Goal: Transaction & Acquisition: Obtain resource

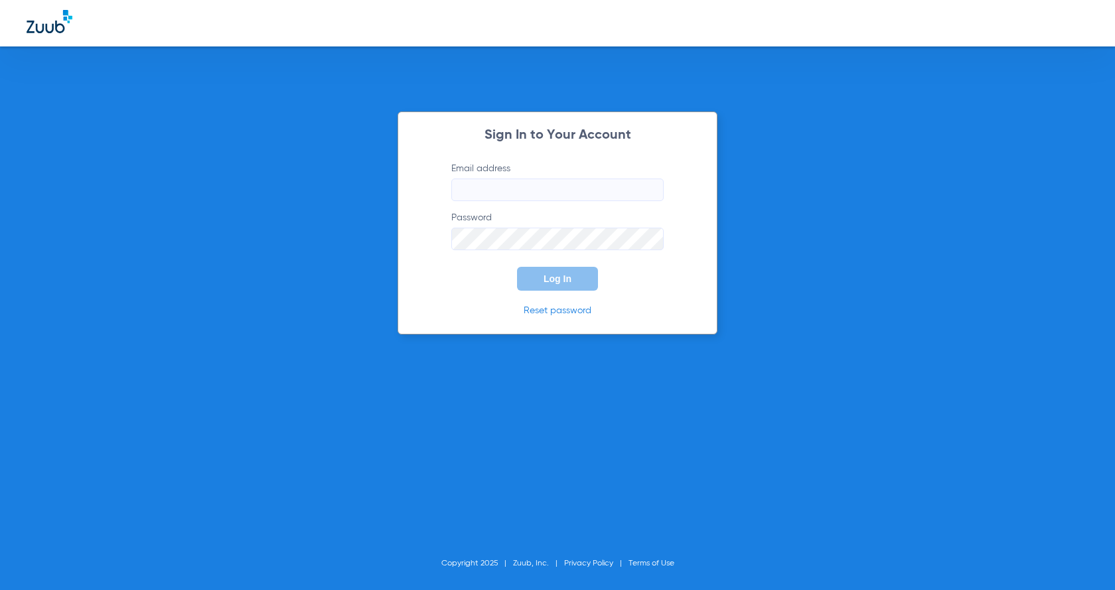
type input "[EMAIL_ADDRESS][DOMAIN_NAME]"
click at [441, 279] on form "Email address [EMAIL_ADDRESS][DOMAIN_NAME] Password Log In" at bounding box center [557, 226] width 252 height 129
click at [566, 275] on span "Log In" at bounding box center [558, 278] width 28 height 11
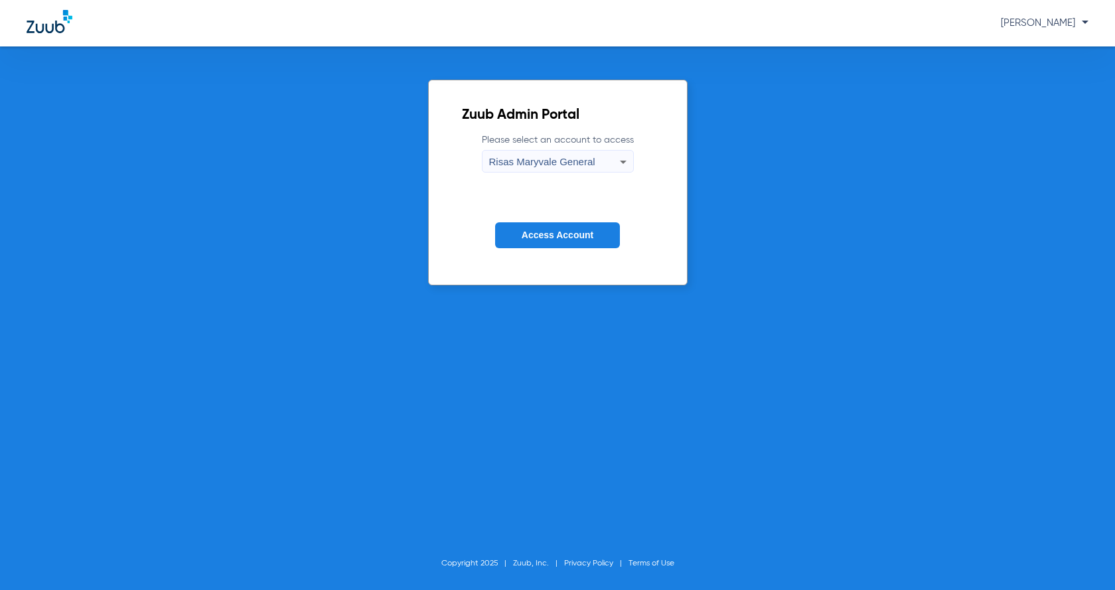
click at [574, 224] on button "Access Account" at bounding box center [557, 235] width 125 height 26
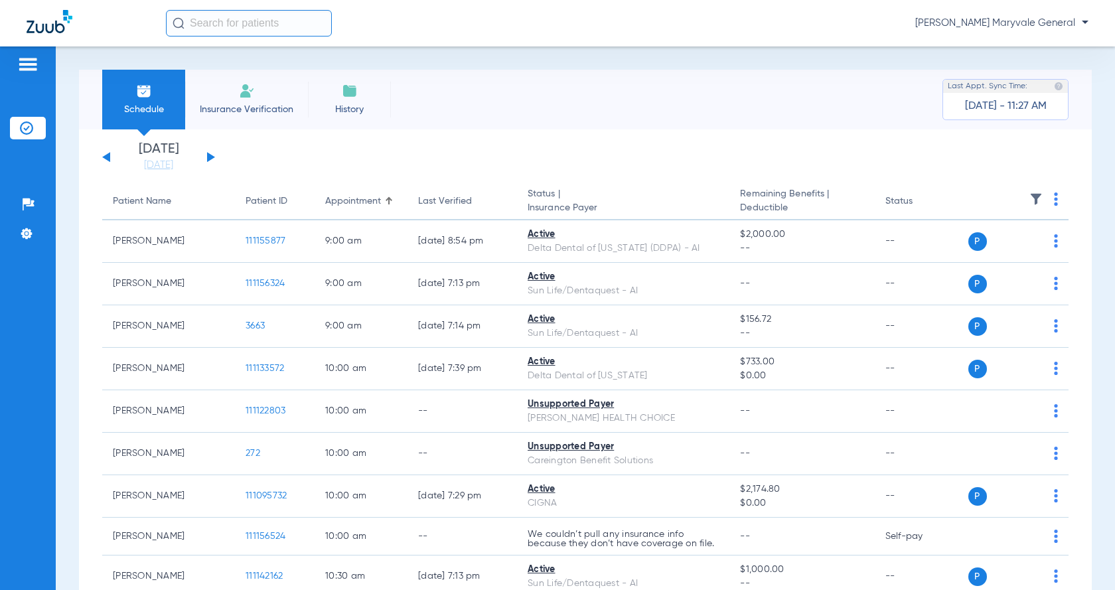
click at [206, 155] on div "[DATE] [DATE] [DATE] [DATE] [DATE] [DATE] [DATE] [DATE] [DATE] [DATE] [DATE] [D…" at bounding box center [158, 157] width 113 height 29
click at [210, 155] on button at bounding box center [211, 157] width 8 height 10
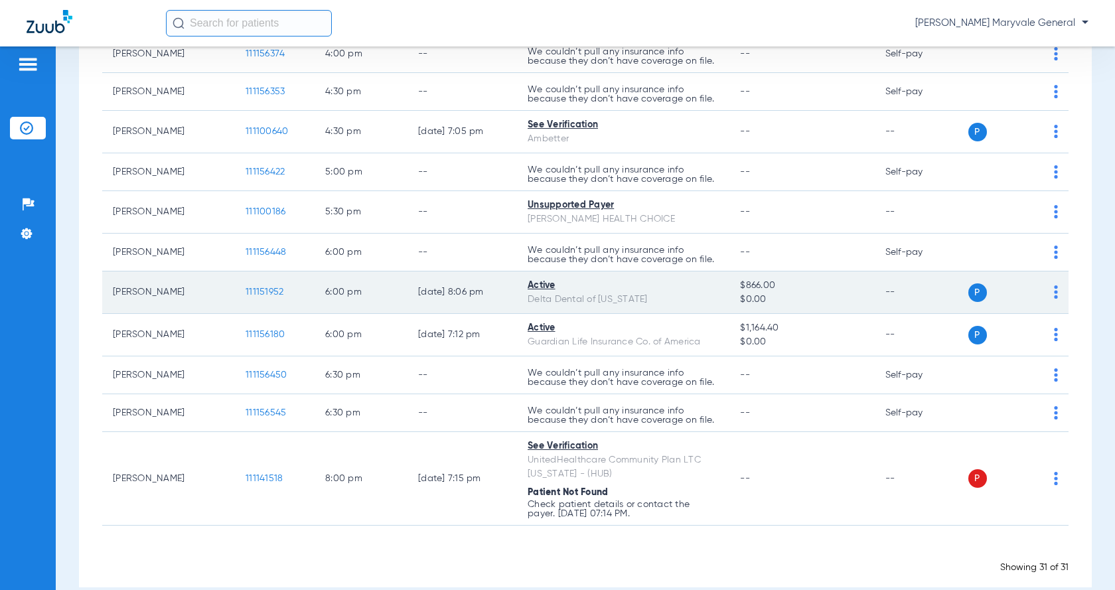
scroll to position [1046, 0]
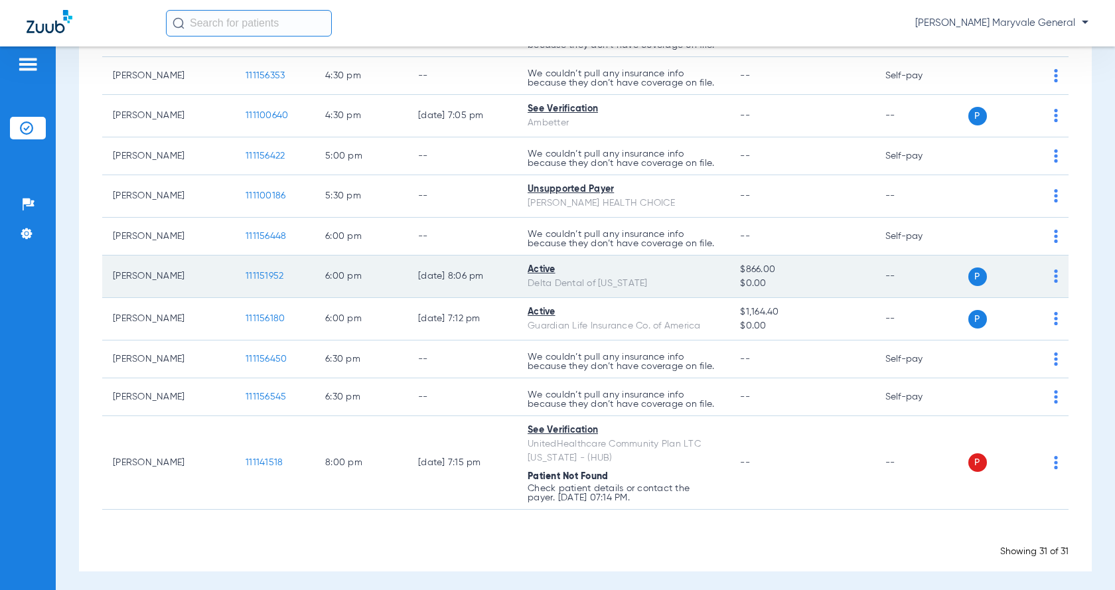
click at [268, 274] on span "111151952" at bounding box center [265, 275] width 38 height 9
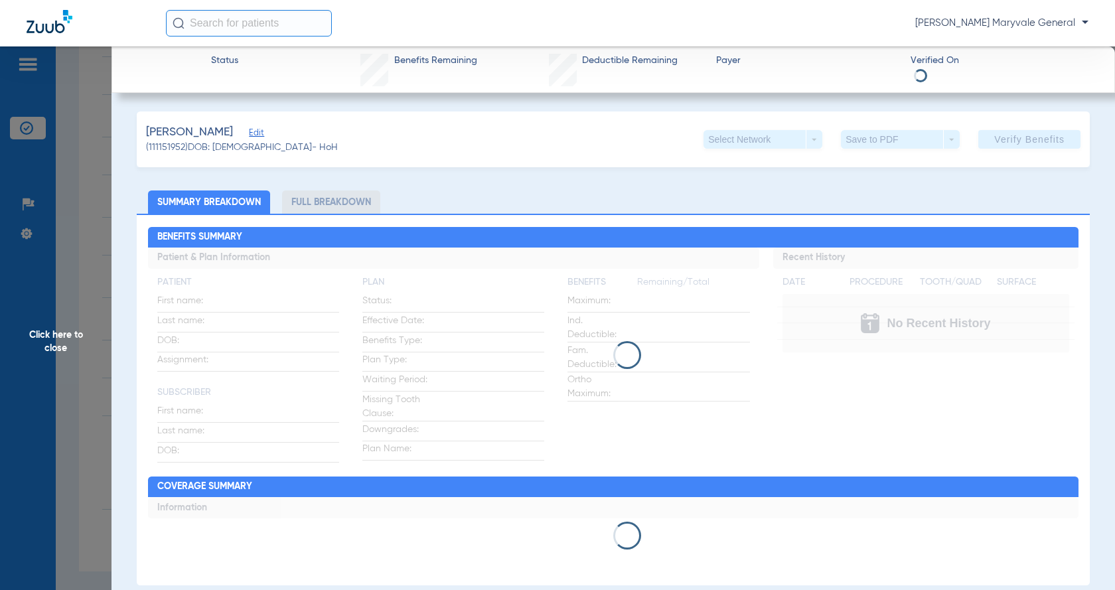
click at [332, 205] on li "Full Breakdown" at bounding box center [331, 201] width 98 height 23
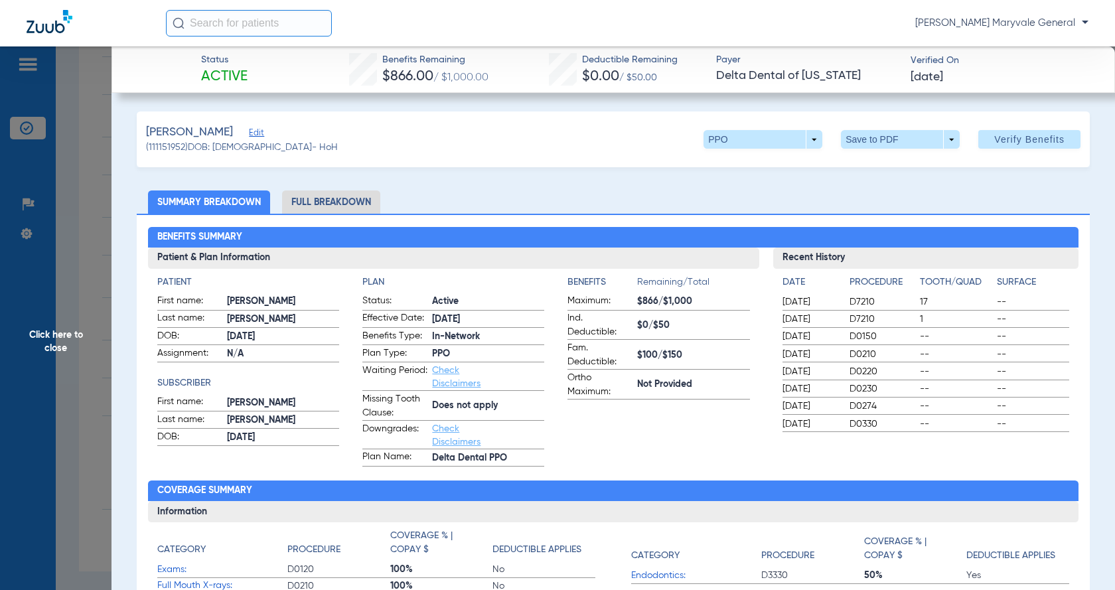
click at [211, 132] on span "[PERSON_NAME]" at bounding box center [189, 132] width 87 height 17
copy span "[PERSON_NAME]"
click at [889, 139] on span at bounding box center [901, 139] width 32 height 32
click at [883, 171] on span "Save to PDF" at bounding box center [896, 165] width 52 height 9
